Goal: Transaction & Acquisition: Purchase product/service

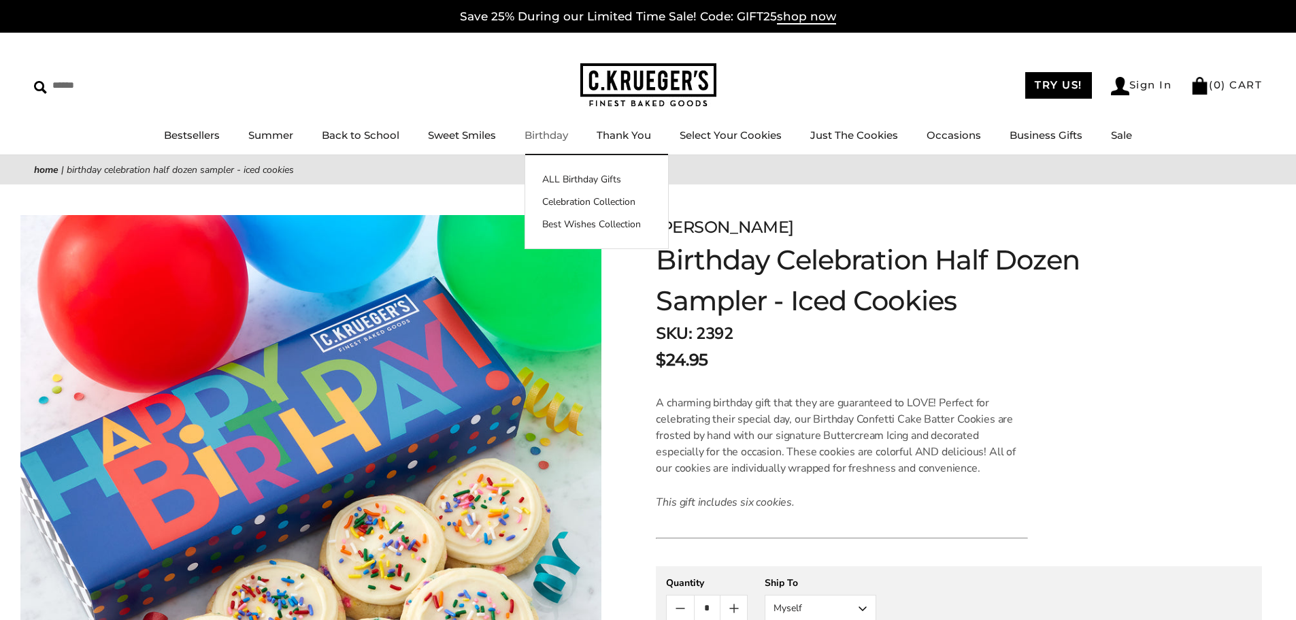
click at [537, 137] on link "Birthday" at bounding box center [546, 135] width 44 height 13
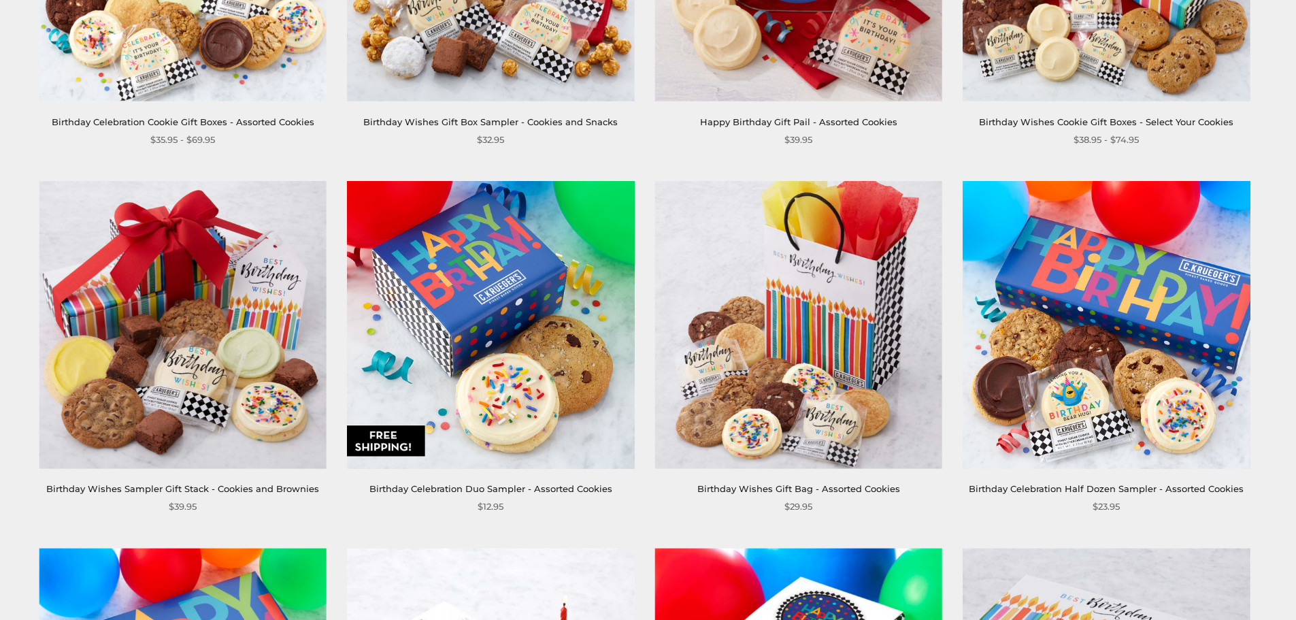
scroll to position [612, 0]
